Goal: Information Seeking & Learning: Learn about a topic

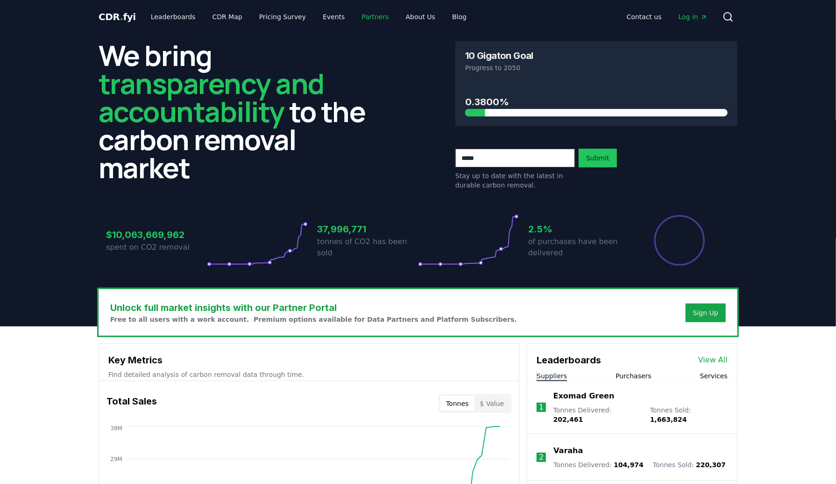
click at [357, 14] on link "Partners" at bounding box center [376, 16] width 42 height 17
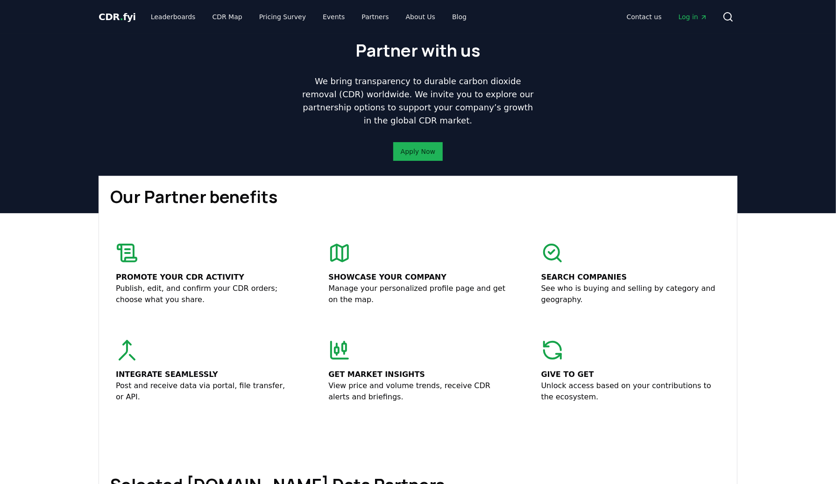
click at [408, 151] on link "Apply Now" at bounding box center [418, 151] width 35 height 9
click at [168, 11] on link "Leaderboards" at bounding box center [173, 16] width 60 height 17
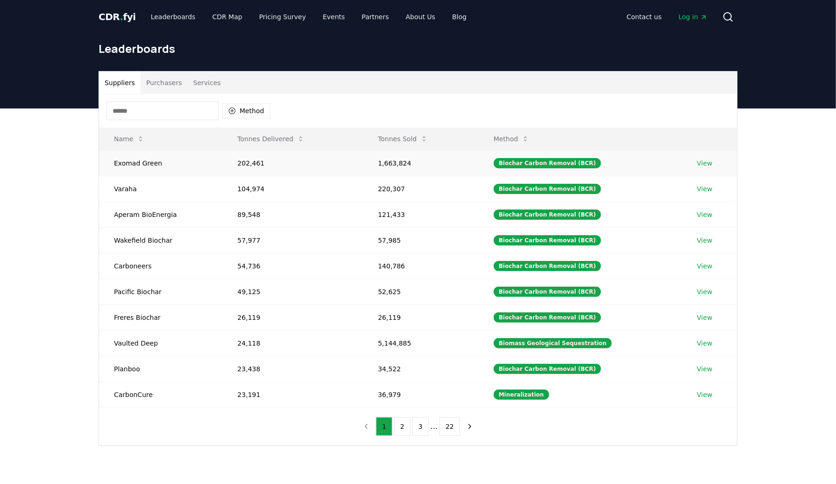
click at [137, 164] on td "Exomad Green" at bounding box center [160, 163] width 123 height 26
click at [703, 160] on link "View" at bounding box center [704, 162] width 15 height 9
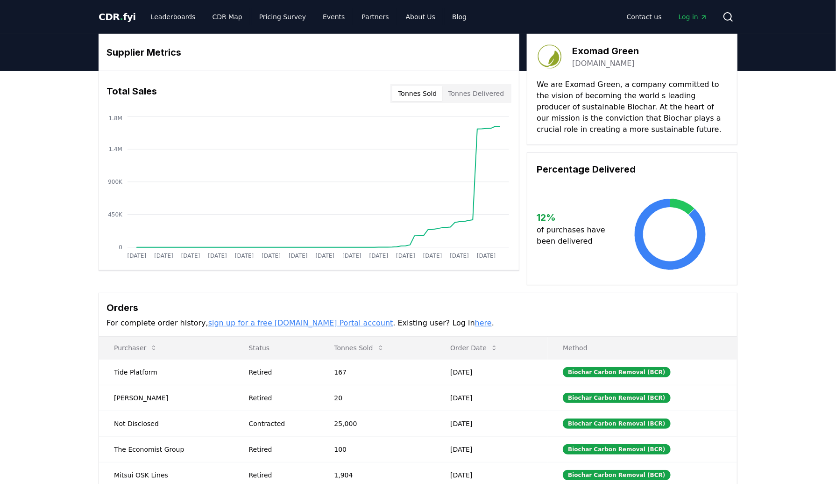
click at [423, 90] on button "Tonnes Sold" at bounding box center [418, 93] width 50 height 15
click at [465, 95] on button "Tonnes Delivered" at bounding box center [476, 93] width 67 height 15
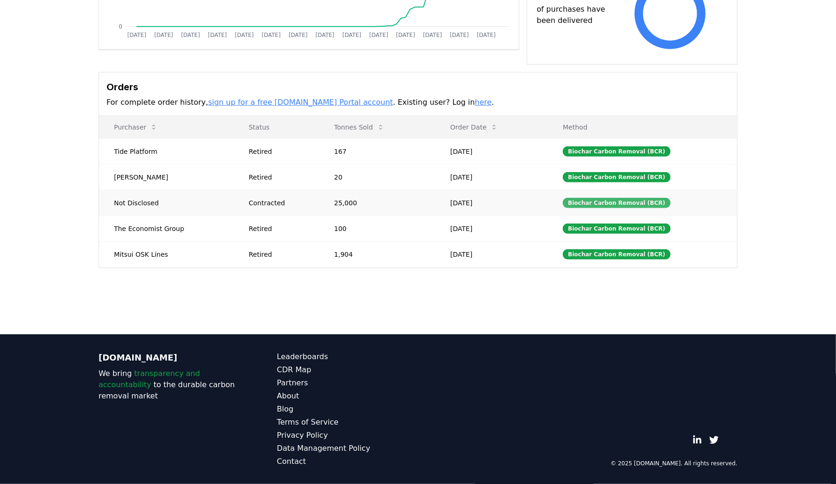
click at [628, 200] on div "Biochar Carbon Removal (BCR)" at bounding box center [616, 203] width 107 height 10
click at [628, 201] on div "Biochar Carbon Removal (BCR)" at bounding box center [616, 203] width 107 height 10
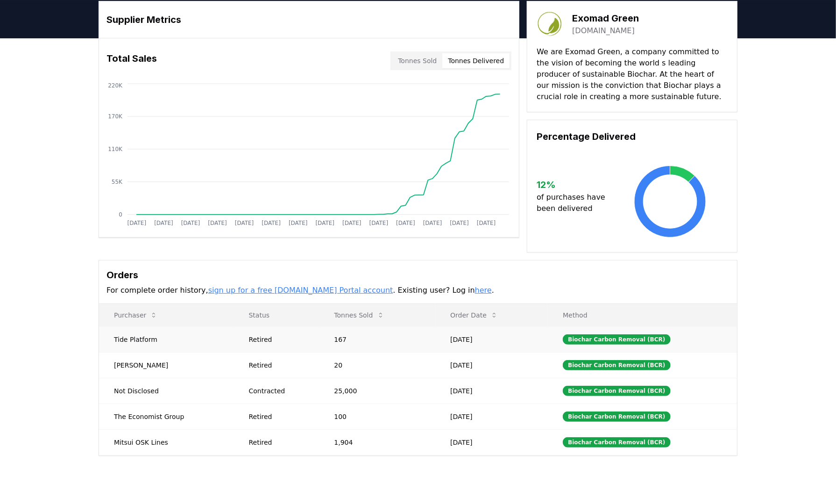
scroll to position [0, 0]
